Goal: Navigation & Orientation: Find specific page/section

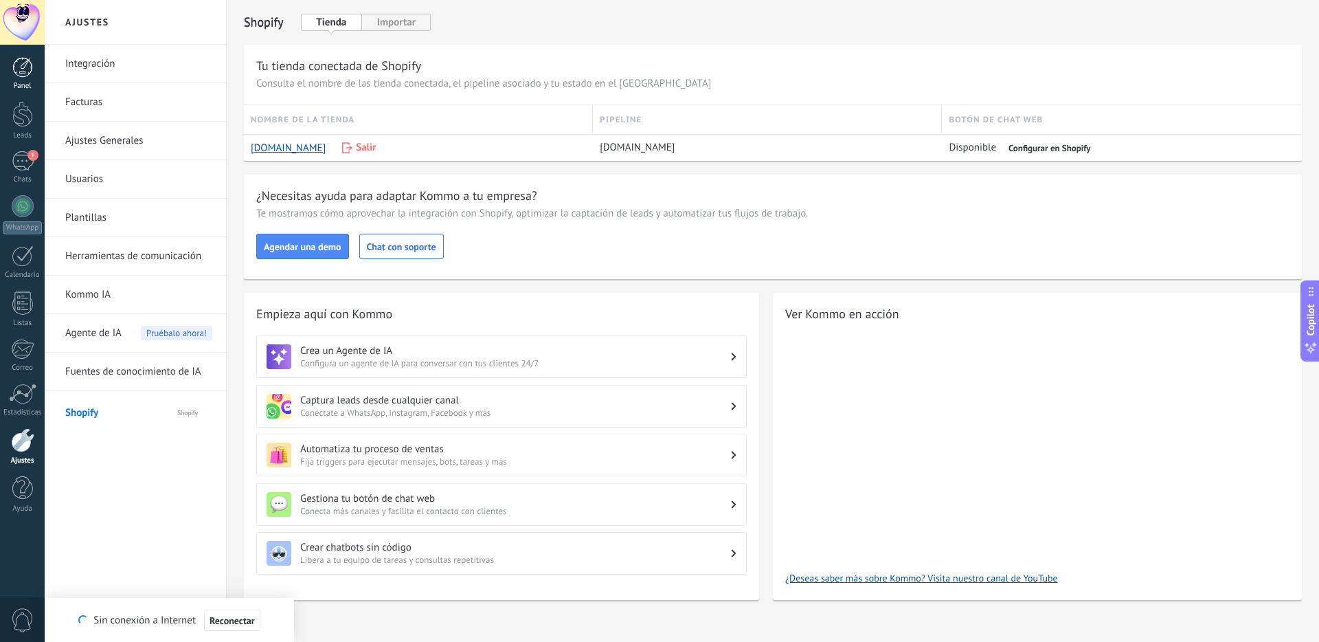
click at [34, 58] on link "Panel" at bounding box center [22, 74] width 45 height 34
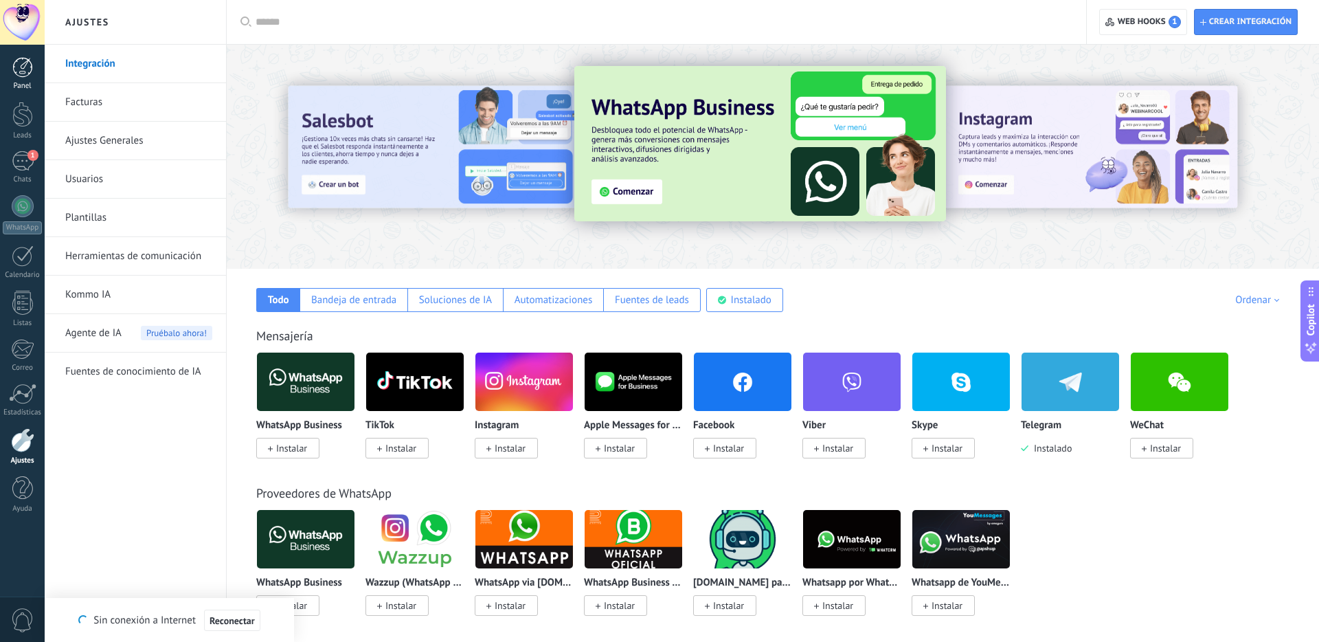
click at [32, 77] on div at bounding box center [22, 67] width 21 height 21
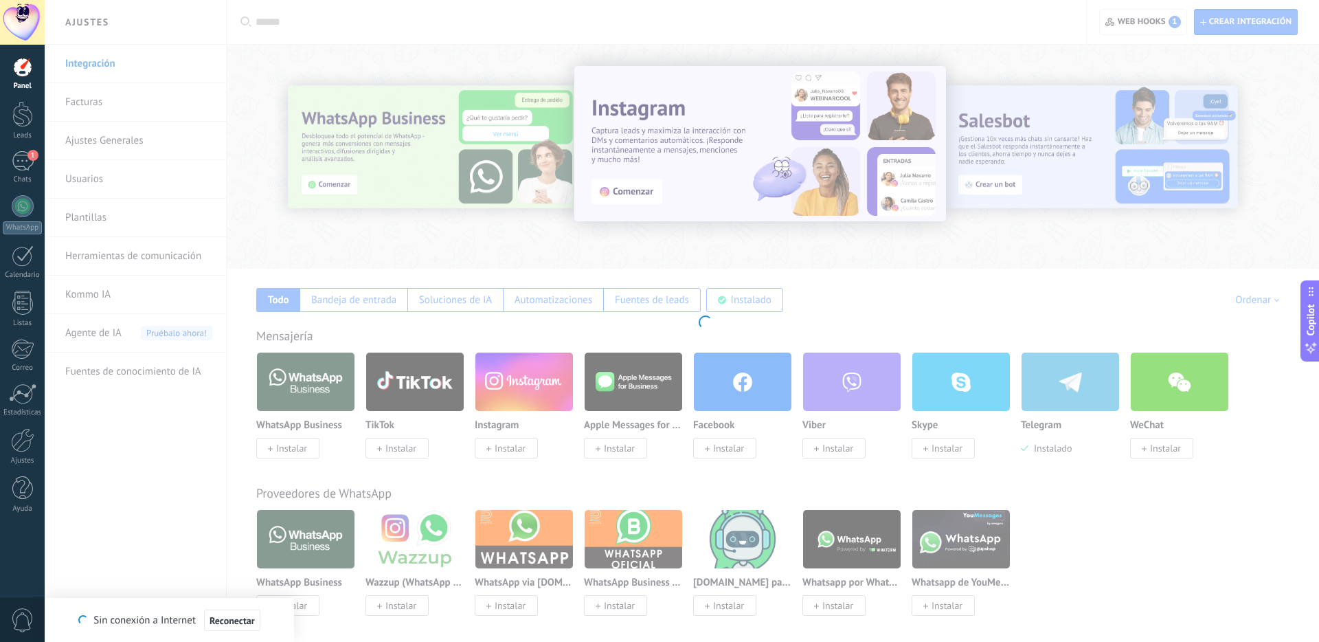
click at [343, 93] on body ".abccls-1,.abccls-2{fill-rule:evenodd}.abccls-2{fill:#fff} .abfcls-1{fill:none}…" at bounding box center [659, 321] width 1319 height 642
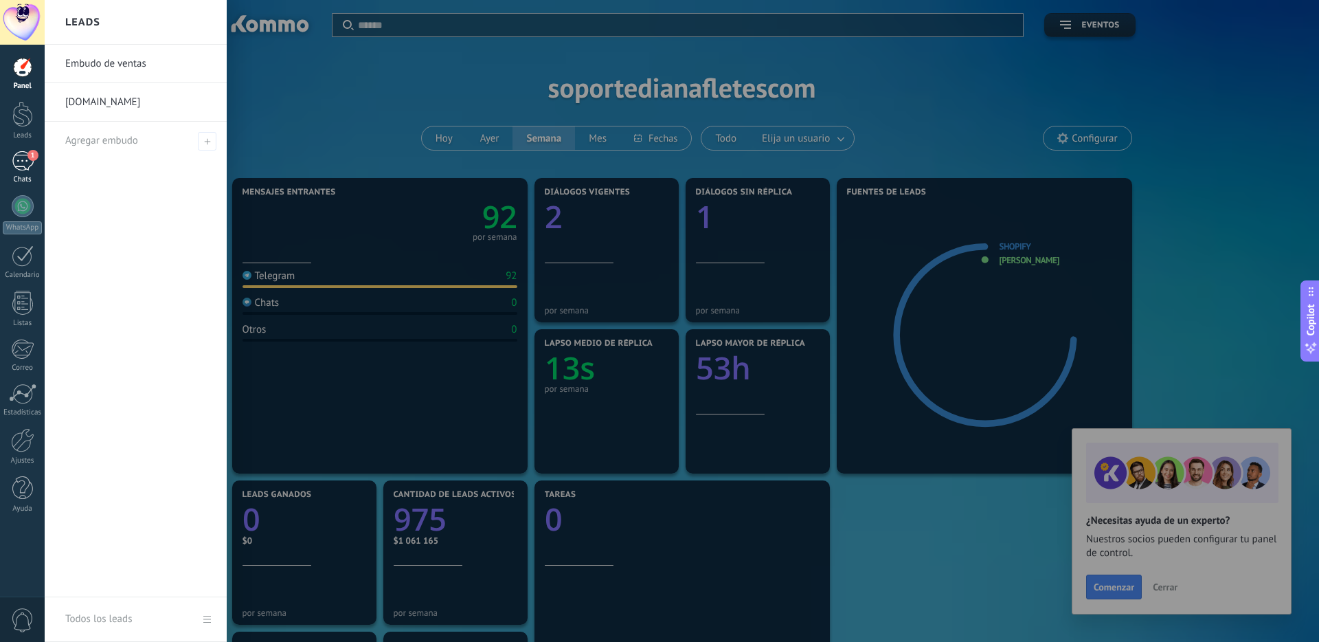
click at [21, 154] on div "1" at bounding box center [23, 161] width 22 height 20
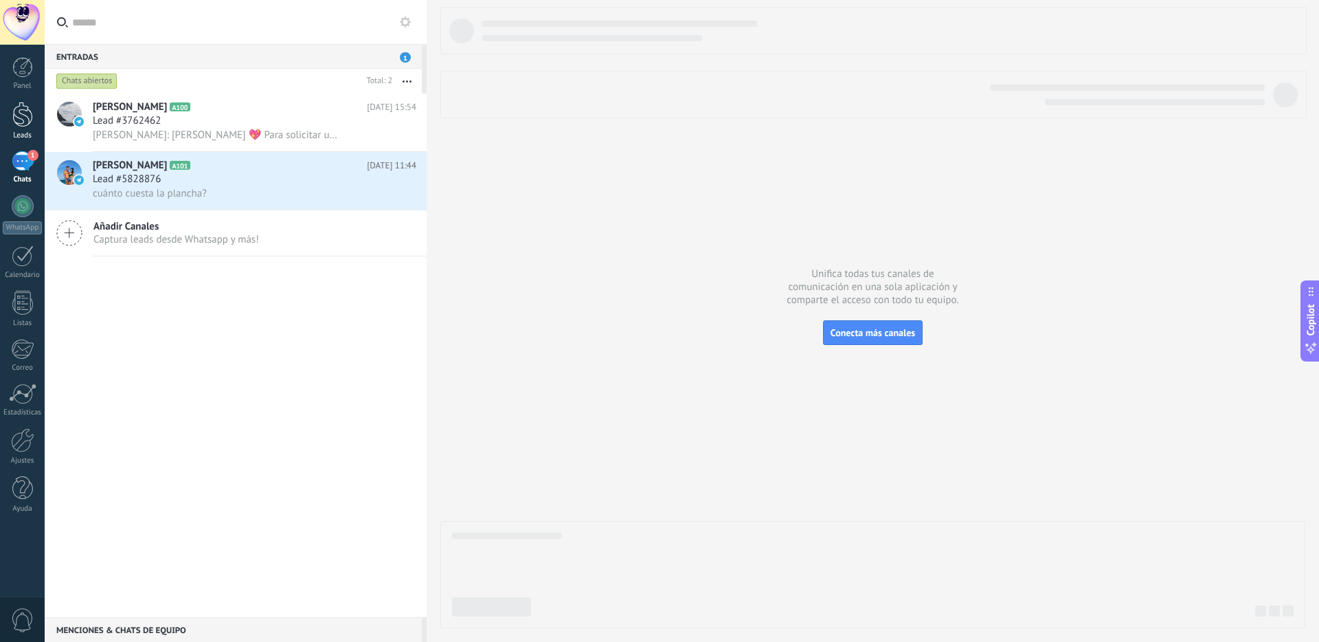
click at [27, 120] on div at bounding box center [22, 114] width 21 height 25
